Goal: Find specific page/section: Find specific page/section

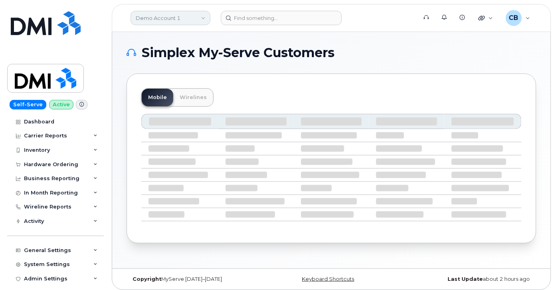
click at [187, 12] on link "Demo Account 1" at bounding box center [171, 18] width 80 height 14
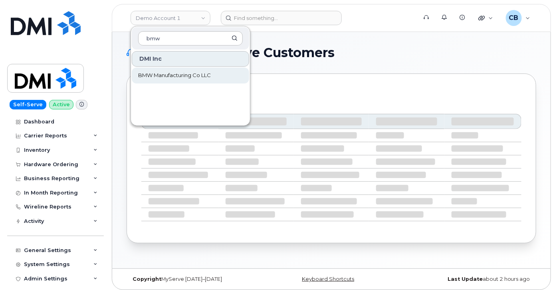
type input "bmw"
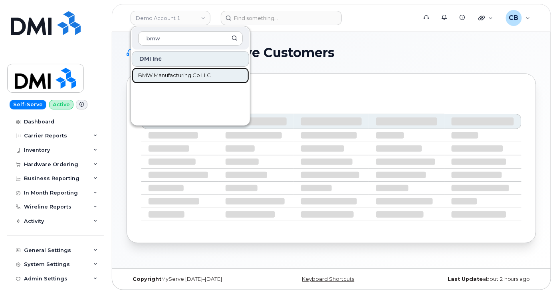
click at [186, 75] on span "BMW Manufacturing Co LLC" at bounding box center [174, 75] width 73 height 8
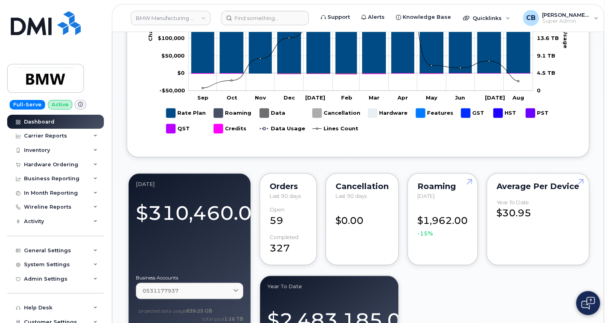
scroll to position [726, 0]
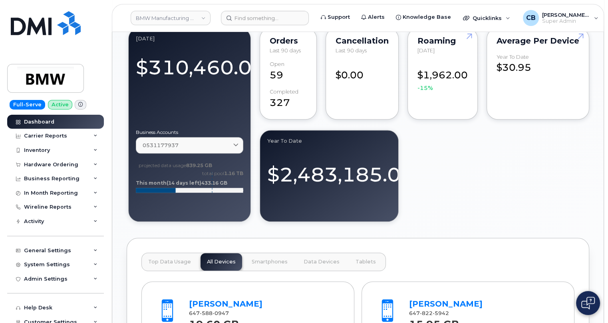
click at [435, 175] on div "August 2025 $310,460.00 Business Accounts 0531177937 0531177937 BMW Canada Inc …" at bounding box center [358, 124] width 463 height 197
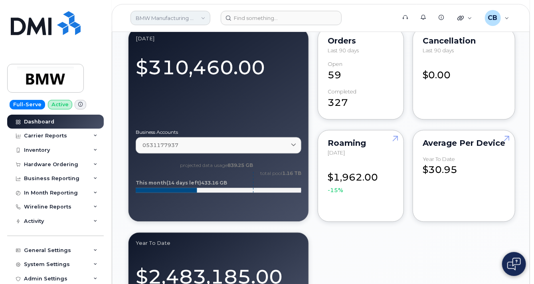
click at [202, 18] on link "BMW Manufacturing Co LLC" at bounding box center [171, 18] width 80 height 14
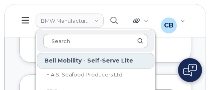
scroll to position [1278, 0]
